Goal: Entertainment & Leisure: Consume media (video, audio)

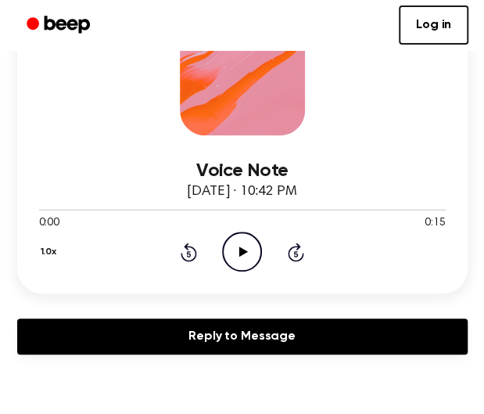
scroll to position [197, 0]
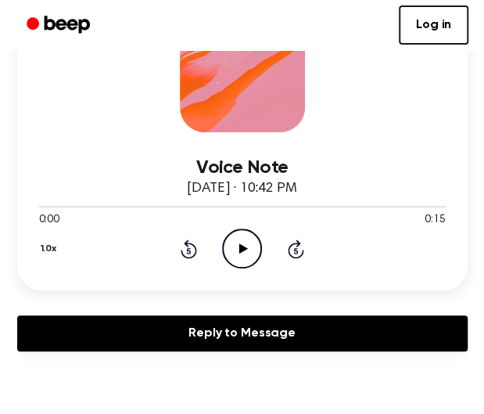
click at [243, 244] on icon "Play Audio" at bounding box center [242, 248] width 40 height 40
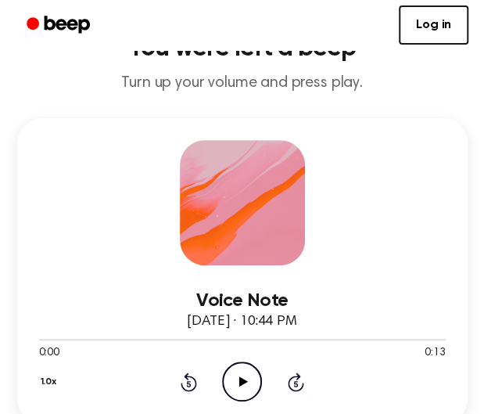
scroll to position [124, 0]
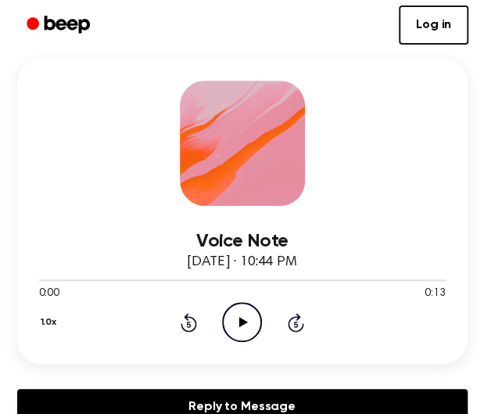
click at [242, 322] on icon at bounding box center [243, 322] width 9 height 10
click at [242, 317] on icon "Pause Audio" at bounding box center [242, 322] width 40 height 40
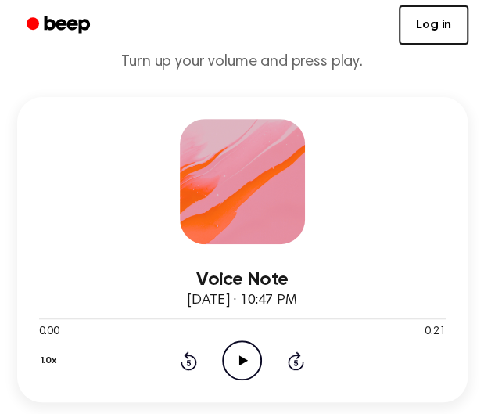
scroll to position [86, 0]
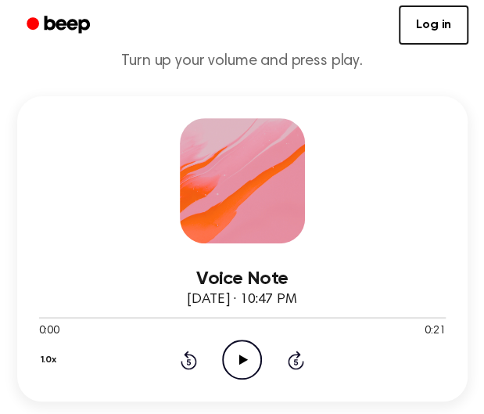
click at [233, 354] on icon "Play Audio" at bounding box center [242, 360] width 40 height 40
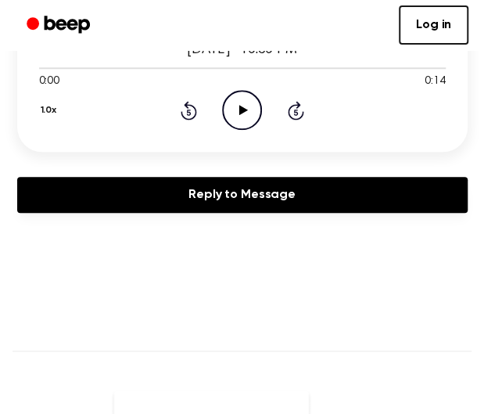
scroll to position [338, 0]
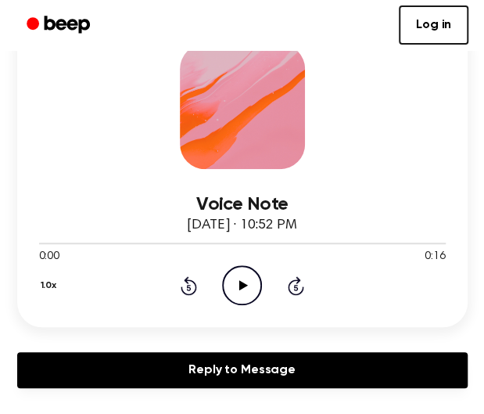
scroll to position [164, 0]
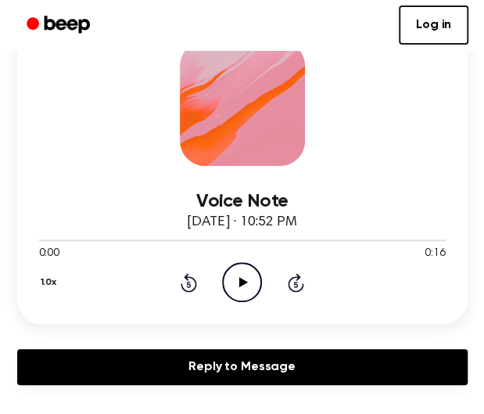
click at [234, 290] on icon "Play Audio" at bounding box center [242, 282] width 40 height 40
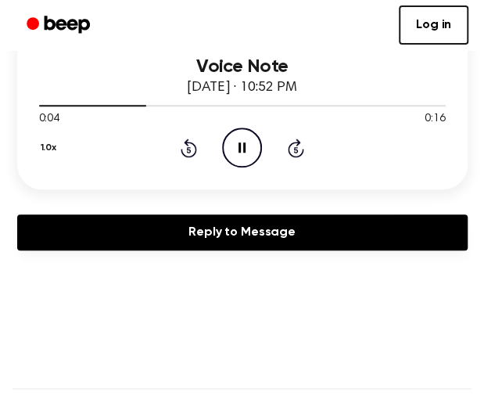
scroll to position [285, 0]
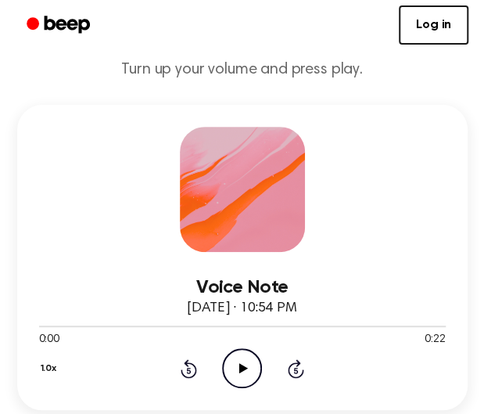
scroll to position [82, 0]
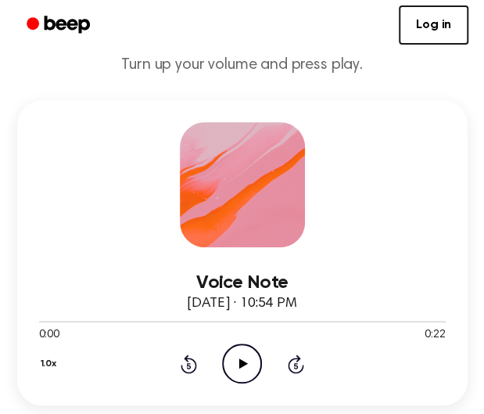
click at [228, 365] on icon "Play Audio" at bounding box center [242, 363] width 40 height 40
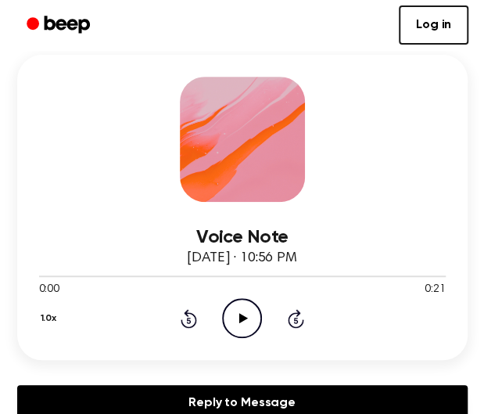
scroll to position [124, 0]
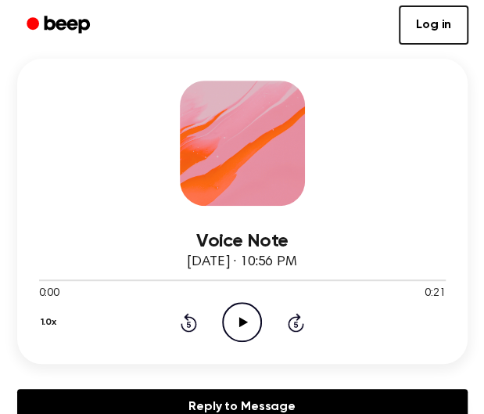
click at [255, 326] on icon "Play Audio" at bounding box center [242, 322] width 40 height 40
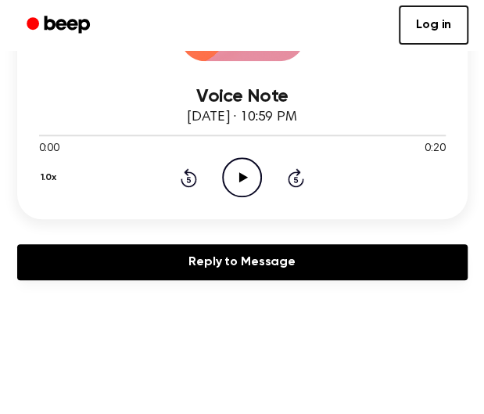
scroll to position [276, 0]
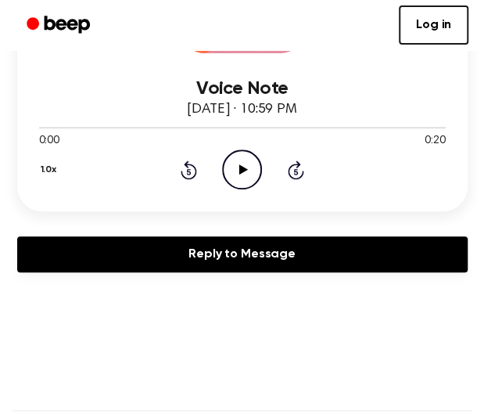
click at [238, 168] on icon "Play Audio" at bounding box center [242, 169] width 40 height 40
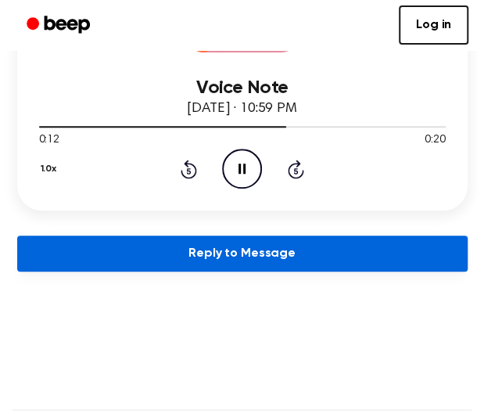
scroll to position [278, 0]
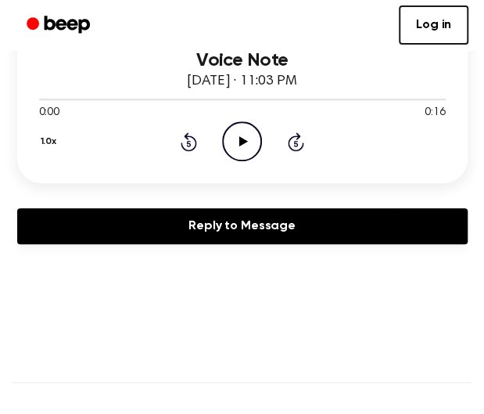
scroll to position [314, 0]
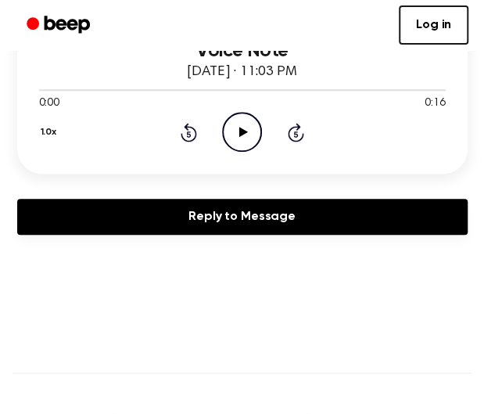
click at [240, 143] on icon "Play Audio" at bounding box center [242, 132] width 40 height 40
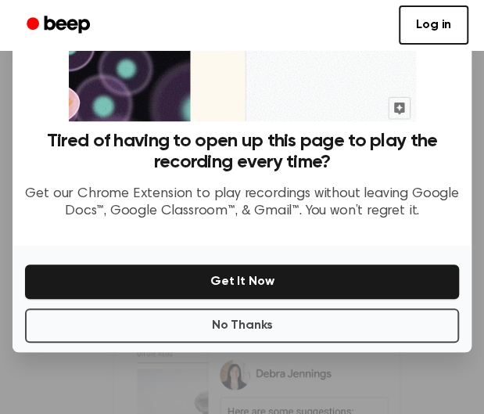
scroll to position [451, 0]
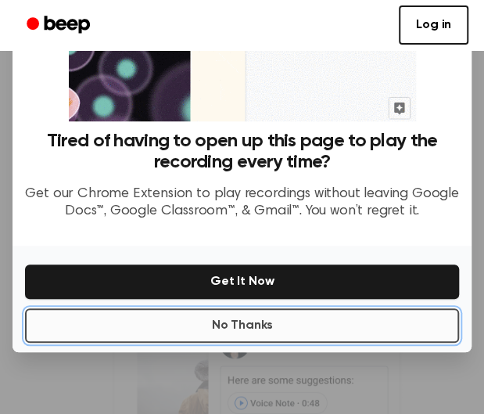
click at [272, 325] on button "No Thanks" at bounding box center [242, 325] width 434 height 34
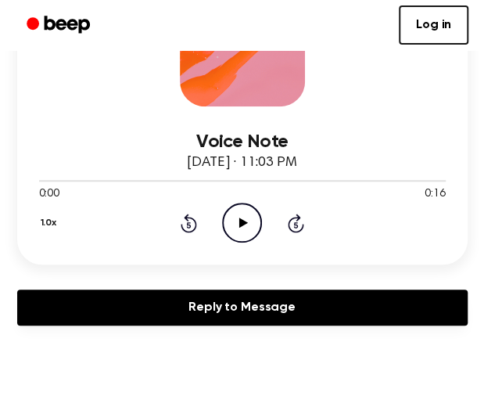
scroll to position [221, 0]
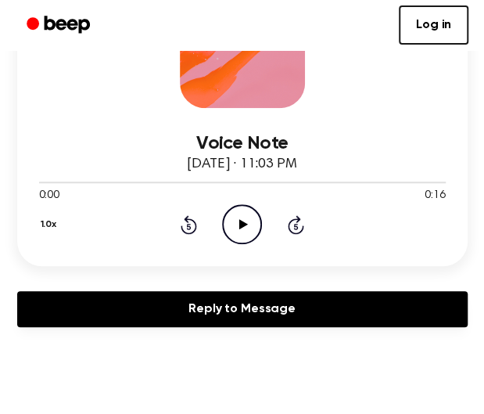
click at [231, 236] on icon "Play Audio" at bounding box center [242, 224] width 40 height 40
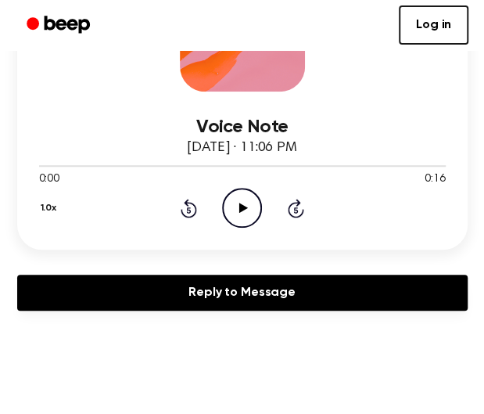
scroll to position [241, 0]
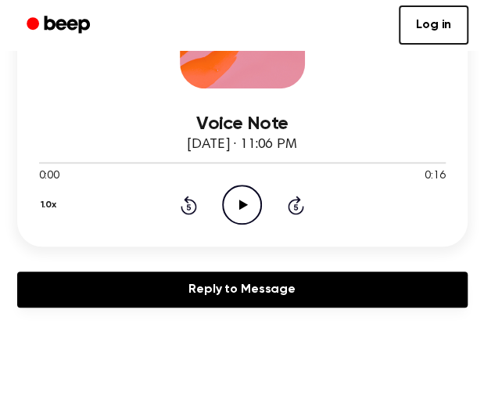
click at [235, 194] on icon "Play Audio" at bounding box center [242, 205] width 40 height 40
